Goal: Navigation & Orientation: Find specific page/section

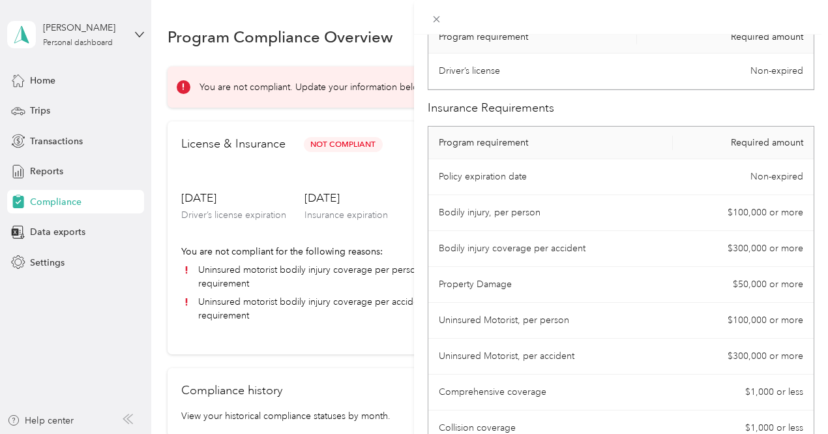
scroll to position [171, 0]
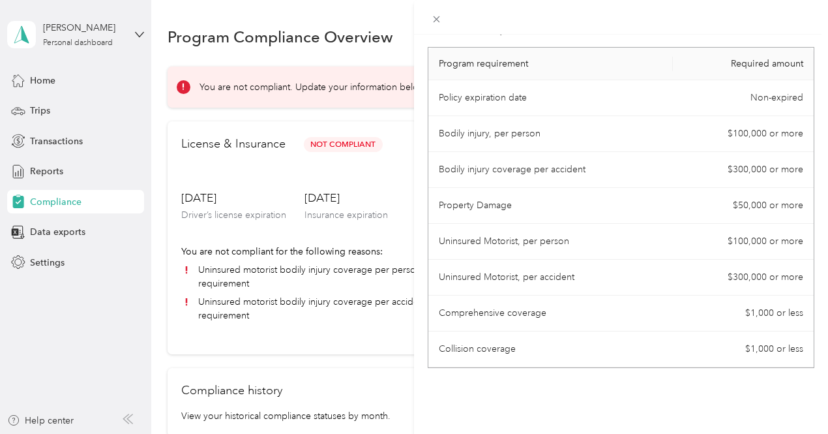
click at [441, 38] on div "License Requirements These requirements are set by your Company. If you have an…" at bounding box center [414, 217] width 828 height 434
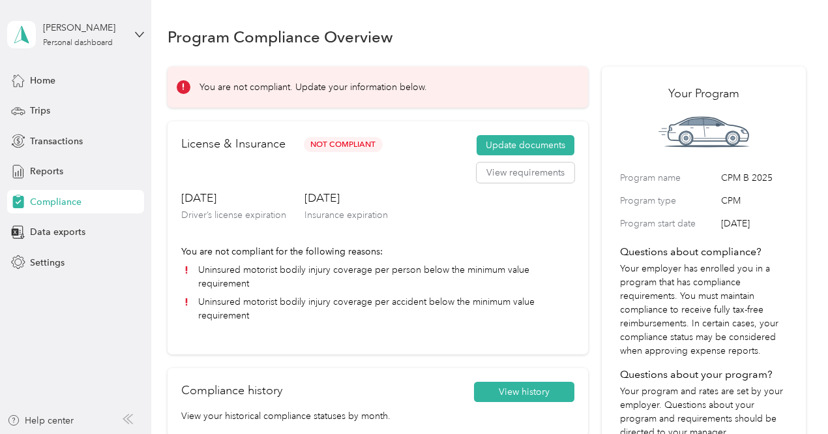
click at [462, 24] on div "Program Compliance Overview" at bounding box center [487, 36] width 638 height 27
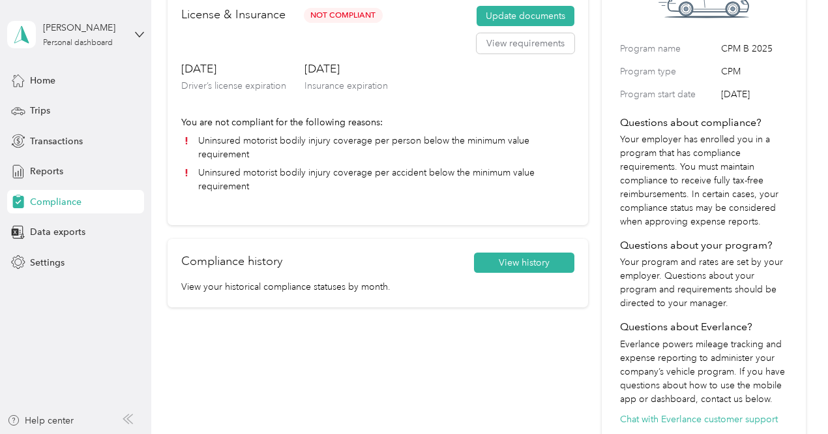
scroll to position [0, 0]
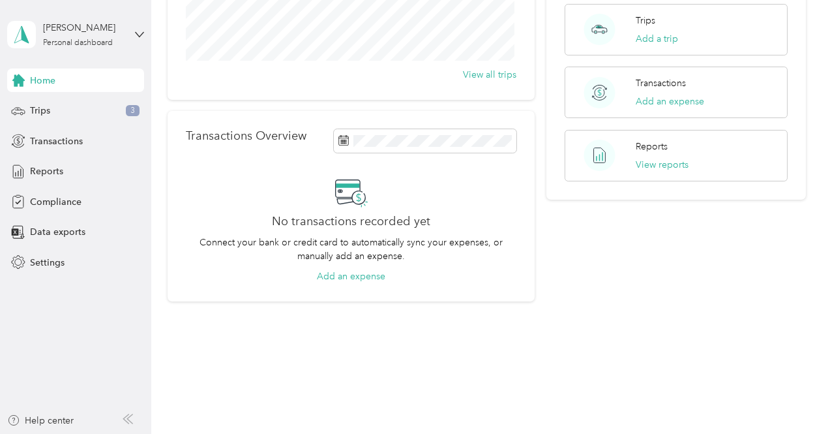
scroll to position [230, 0]
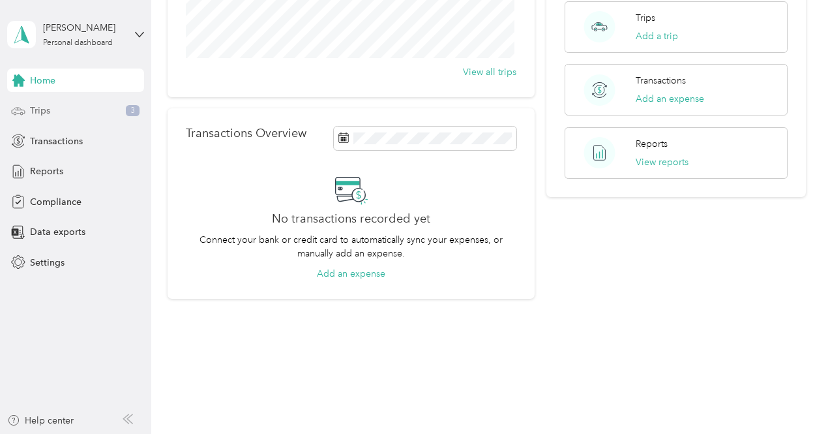
click at [77, 108] on div "Trips 3" at bounding box center [75, 110] width 137 height 23
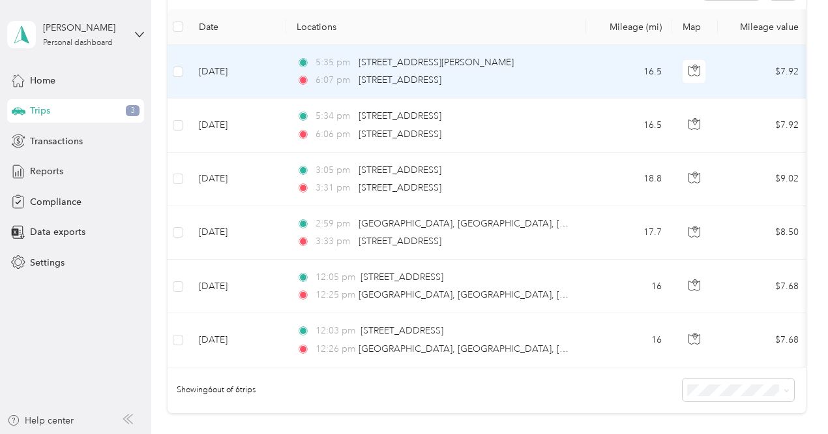
scroll to position [196, 0]
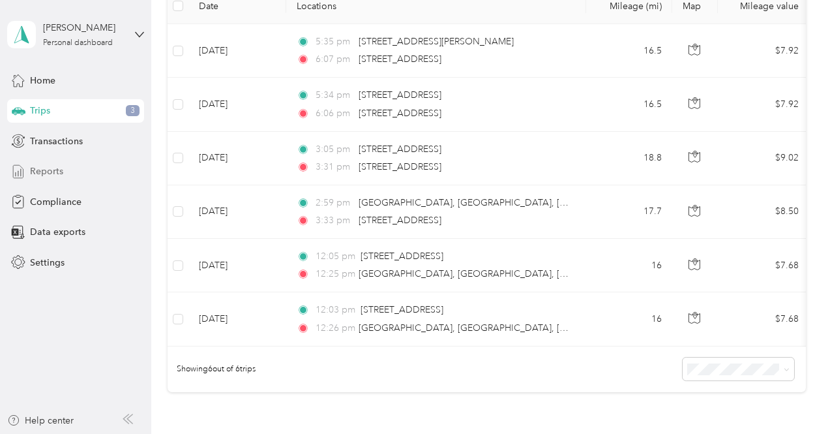
click at [63, 169] on div "Reports" at bounding box center [75, 171] width 137 height 23
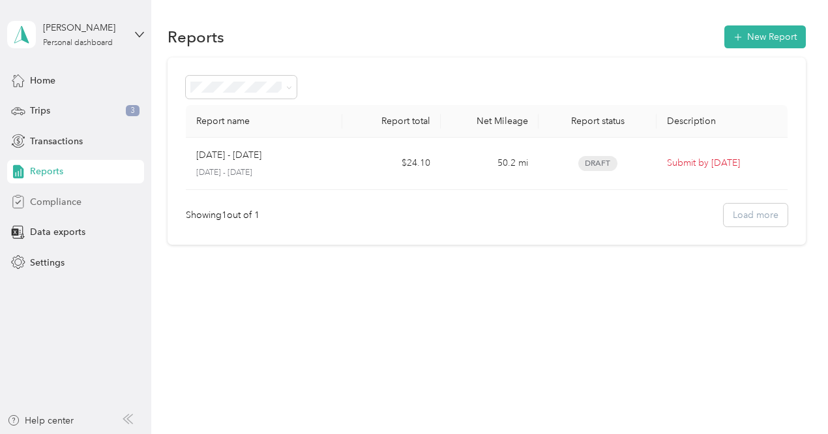
click at [67, 203] on span "Compliance" at bounding box center [56, 202] width 52 height 14
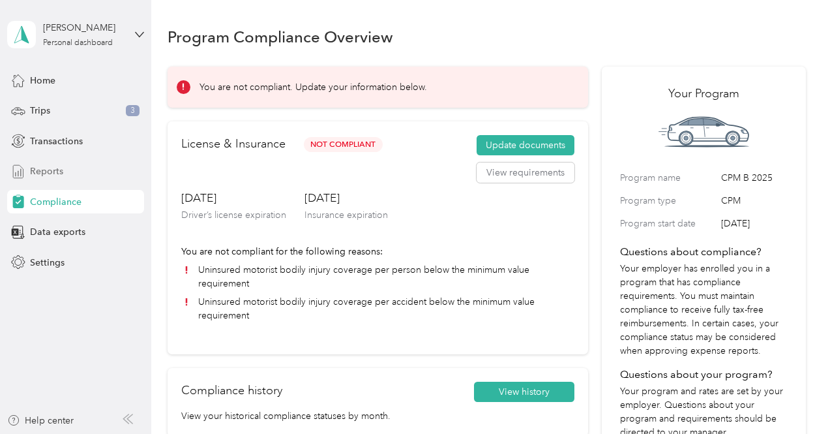
click at [66, 169] on div "Reports" at bounding box center [75, 171] width 137 height 23
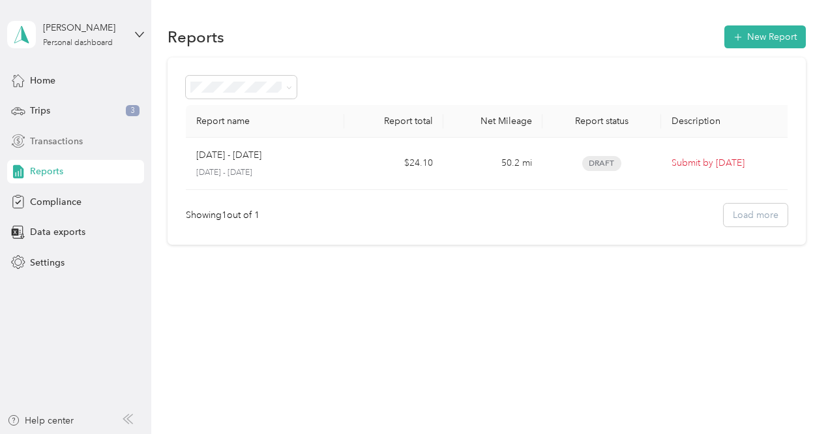
click at [82, 139] on span "Transactions" at bounding box center [56, 141] width 53 height 14
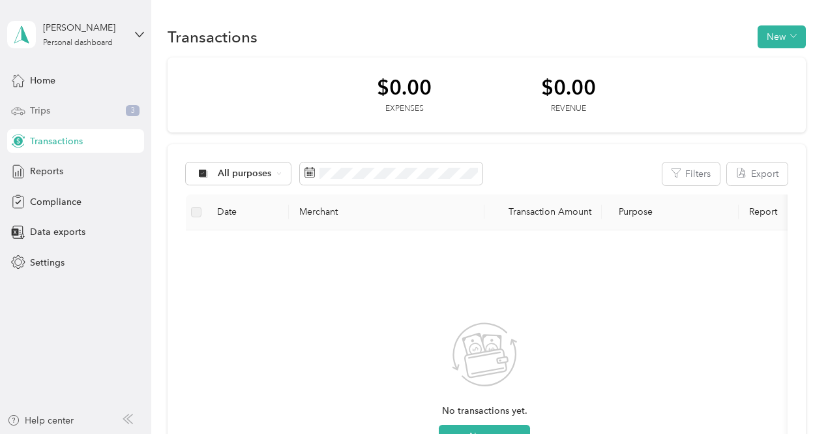
click at [46, 108] on span "Trips" at bounding box center [40, 111] width 20 height 14
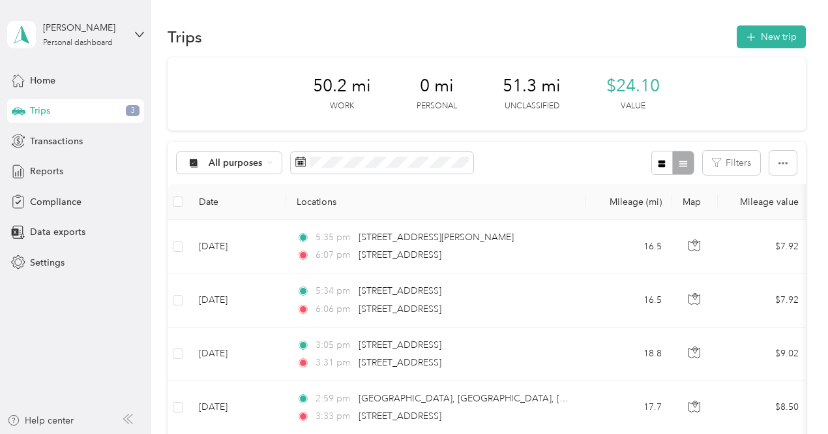
click at [52, 67] on div "[PERSON_NAME] Personal dashboard Home Trips 3 Transactions Reports Compliance D…" at bounding box center [75, 137] width 137 height 274
click at [51, 78] on span "Home" at bounding box center [42, 81] width 25 height 14
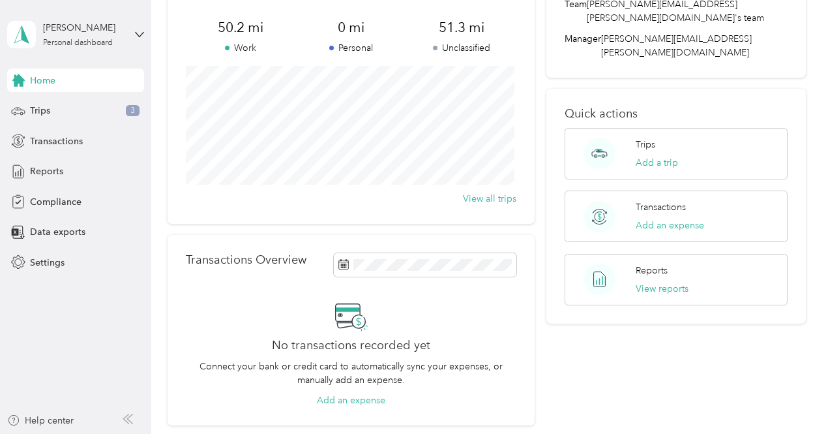
scroll to position [130, 0]
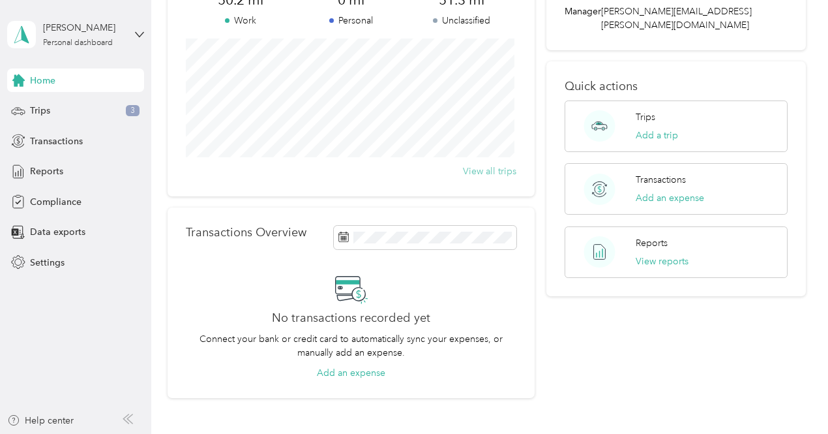
click at [507, 169] on button "View all trips" at bounding box center [489, 171] width 53 height 14
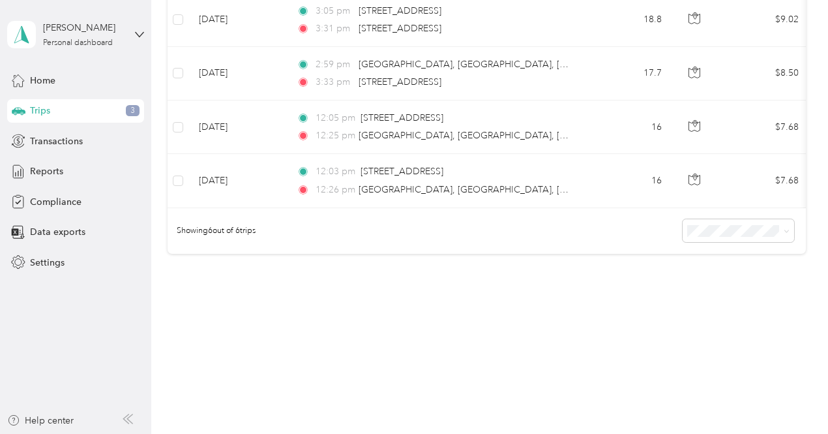
scroll to position [16, 0]
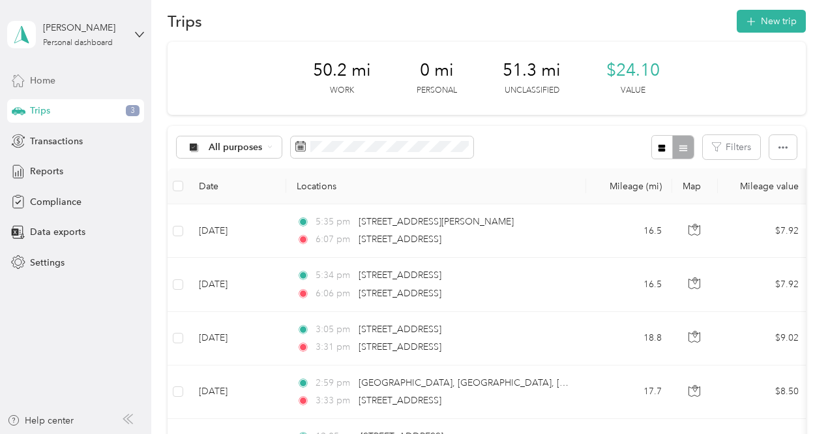
click at [78, 78] on div "Home" at bounding box center [75, 79] width 137 height 23
